Goal: Task Accomplishment & Management: Complete application form

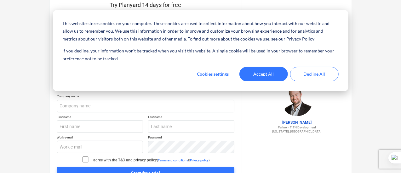
scroll to position [56, 0]
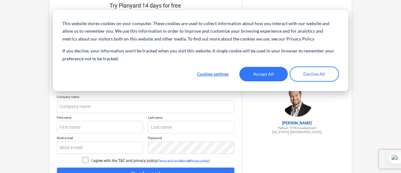
click at [310, 76] on button "Decline All" at bounding box center [314, 74] width 48 height 14
